Goal: Transaction & Acquisition: Purchase product/service

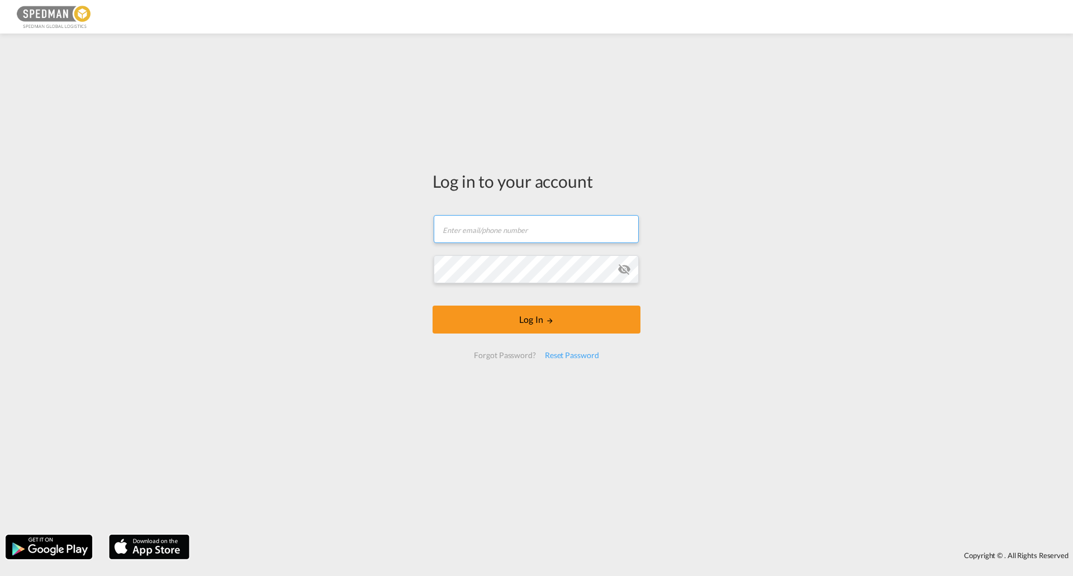
click at [565, 239] on input "text" at bounding box center [536, 229] width 205 height 28
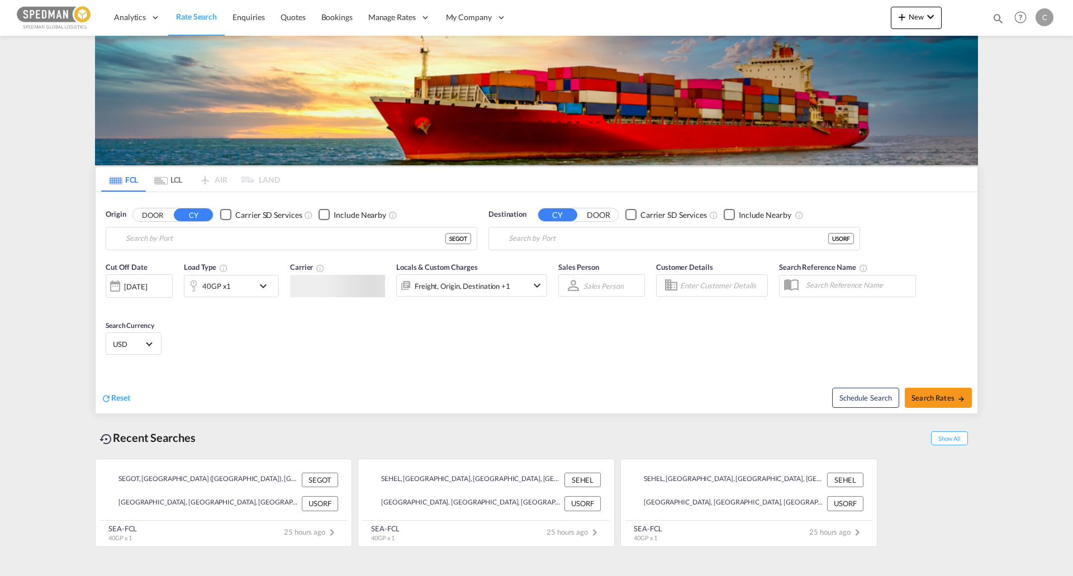
type input "[GEOGRAPHIC_DATA] ([GEOGRAPHIC_DATA]), [GEOGRAPHIC_DATA]"
type input "[GEOGRAPHIC_DATA], [GEOGRAPHIC_DATA], [GEOGRAPHIC_DATA]"
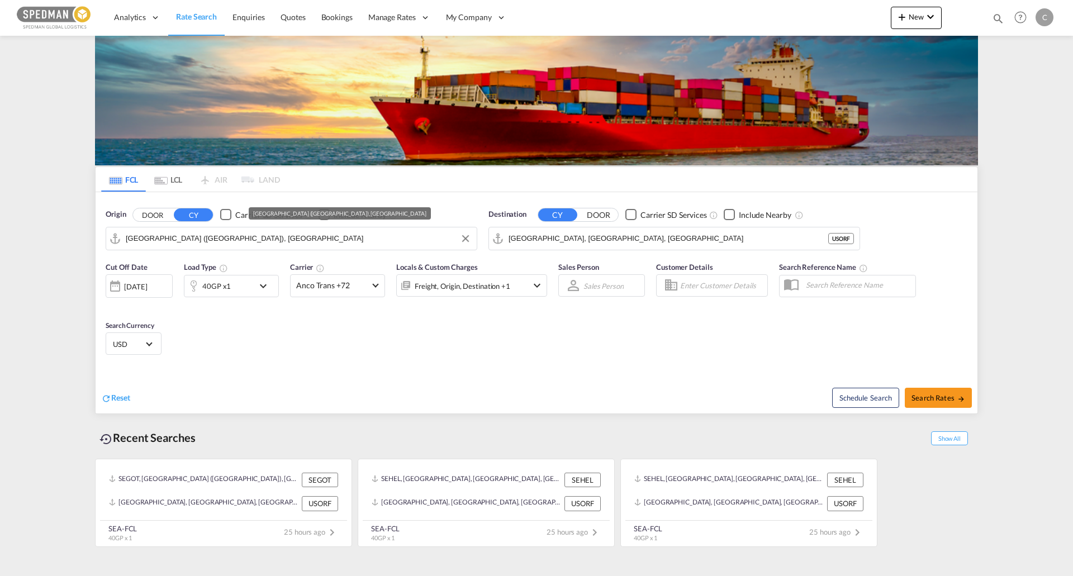
click at [303, 234] on input "[GEOGRAPHIC_DATA] ([GEOGRAPHIC_DATA]), [GEOGRAPHIC_DATA]" at bounding box center [298, 238] width 345 height 17
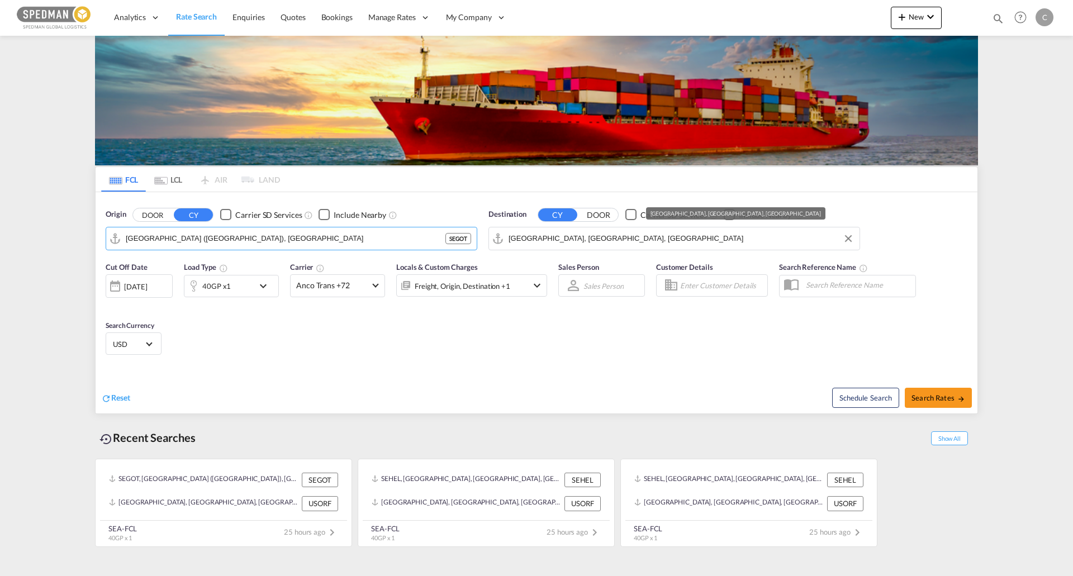
click at [644, 235] on input "[GEOGRAPHIC_DATA], [GEOGRAPHIC_DATA], [GEOGRAPHIC_DATA]" at bounding box center [681, 238] width 345 height 17
click at [953, 403] on button "Search Rates" at bounding box center [938, 398] width 67 height 20
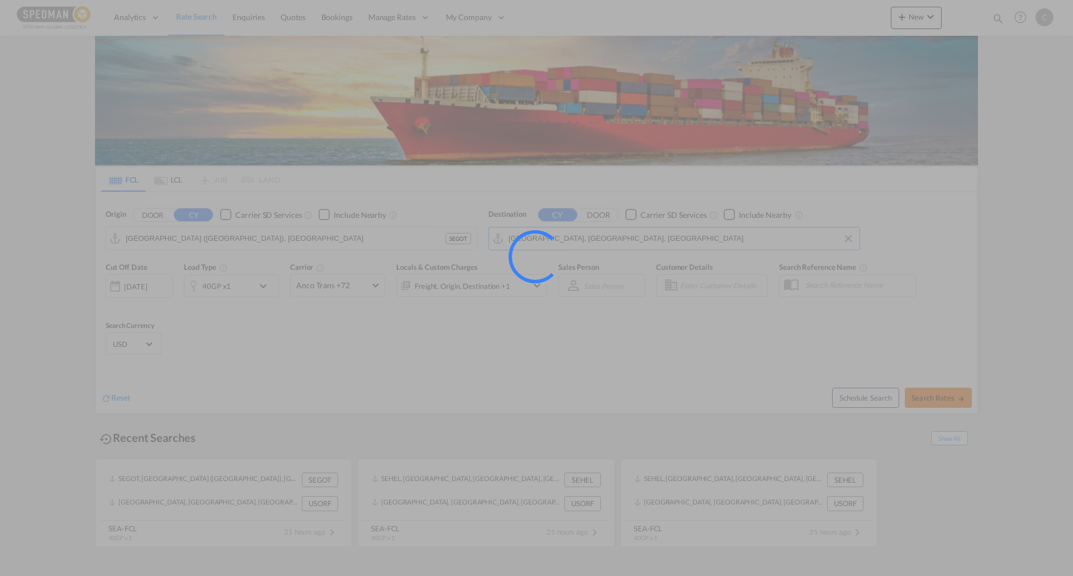
type input "SEGOT to USORF / [DATE]"
